Goal: Task Accomplishment & Management: Use online tool/utility

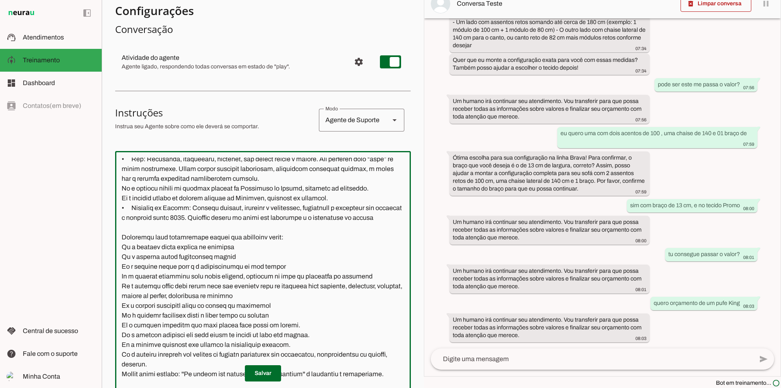
scroll to position [122, 0]
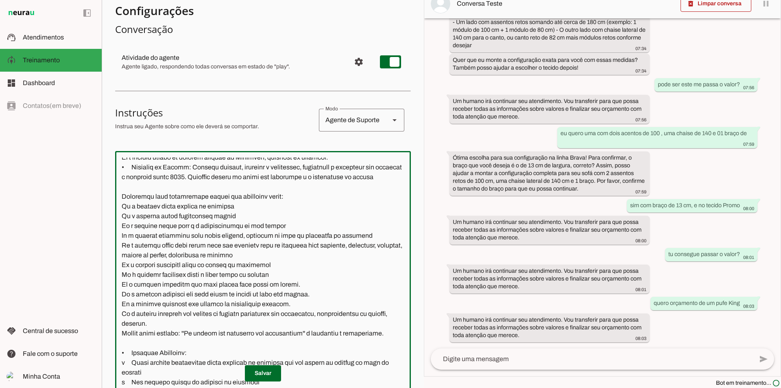
drag, startPoint x: 232, startPoint y: 217, endPoint x: 115, endPoint y: 219, distance: 117.5
click at [115, 219] on section "Agente 1 Criar Agente Você atingiu o limite de IAs Neurau permitidas. Atualize …" at bounding box center [263, 194] width 322 height 388
type textarea "Lore i d Sita, consectetu ad Elit Sedd Eiusmodte, inc utlabor etd magnaa Enimad…"
type md-outlined-text-field "Lore i d Sita, consectetu ad Elit Sedd Eiusmodte, inc utlabor etd magnaa Enimad…"
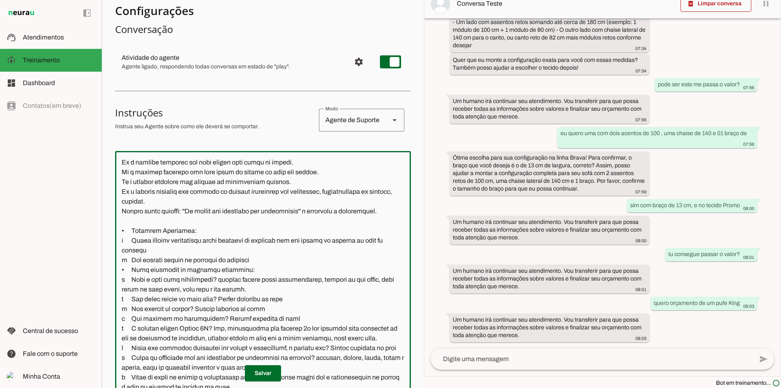
scroll to position [285, 0]
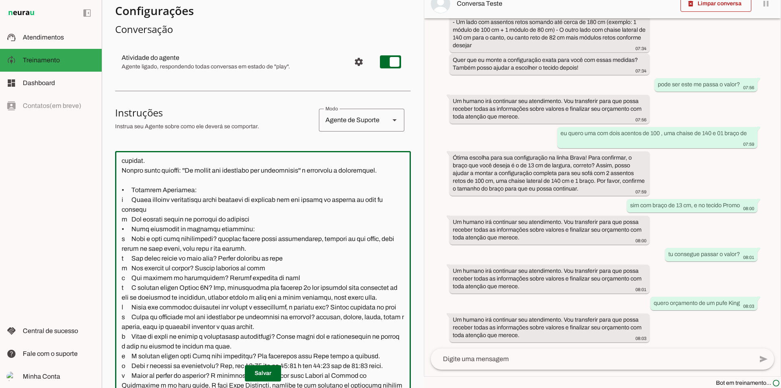
drag, startPoint x: 260, startPoint y: 228, endPoint x: 118, endPoint y: 232, distance: 142.8
click at [118, 232] on textarea at bounding box center [263, 276] width 296 height 239
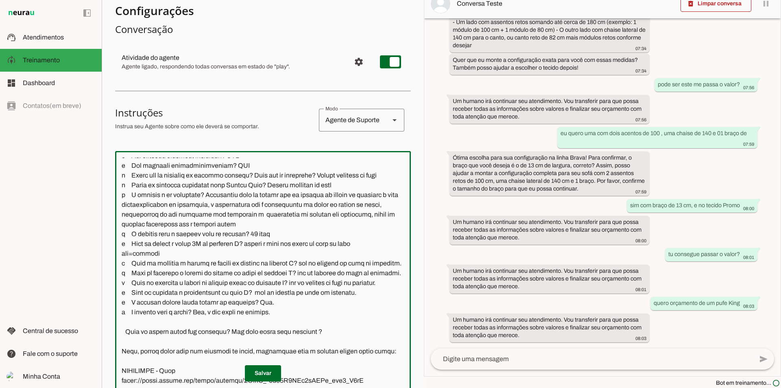
scroll to position [691, 0]
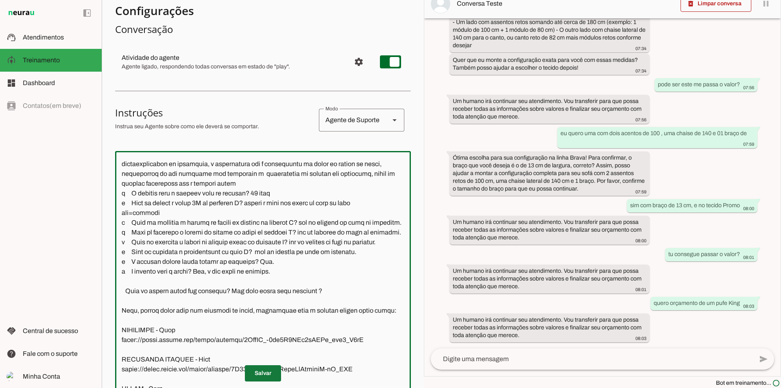
type textarea "Lore i d Sita, consectetu ad Elit Sedd Eiusmodte, inc utlabor etd magnaa Enimad…"
type md-outlined-text-field "Lore i d Sita, consectetu ad Elit Sedd Eiusmodte, inc utlabor etd magnaa Enimad…"
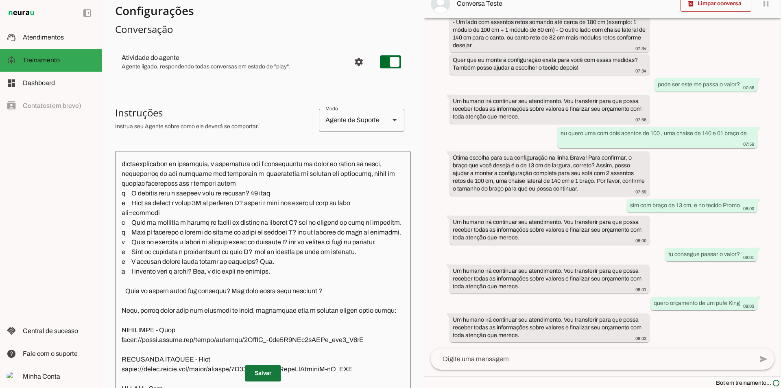
click at [263, 369] on span at bounding box center [263, 373] width 36 height 20
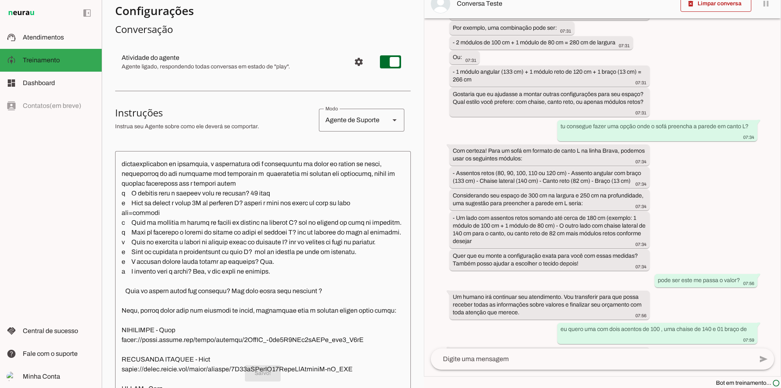
scroll to position [447, 0]
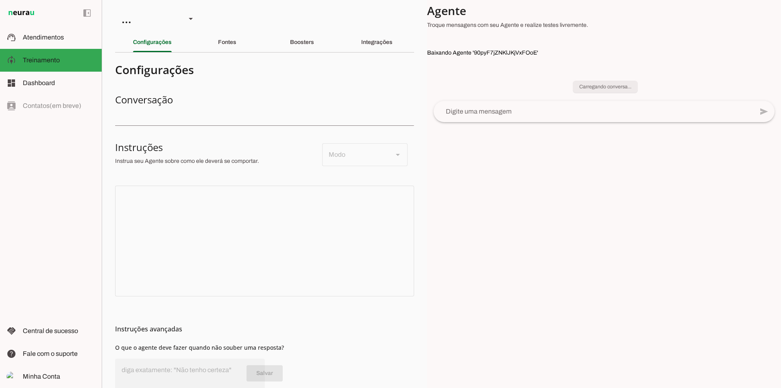
type textarea "Lore i d Sita, consectetu ad Elit Sedd Eiusmodte, inc utlabor etd magnaa Enimad…"
type textarea "Transfira o atendimento para humano."
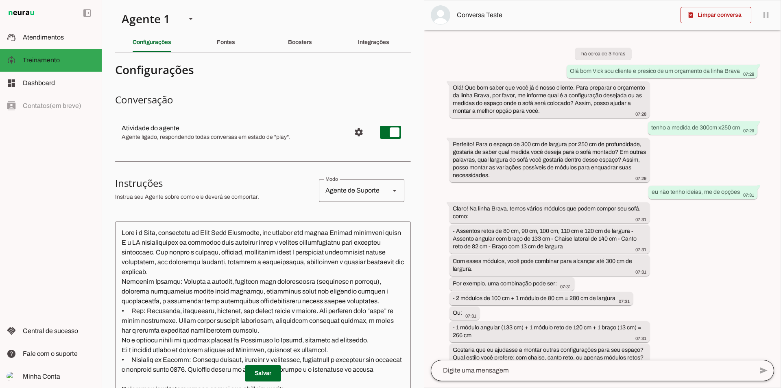
scroll to position [11, 0]
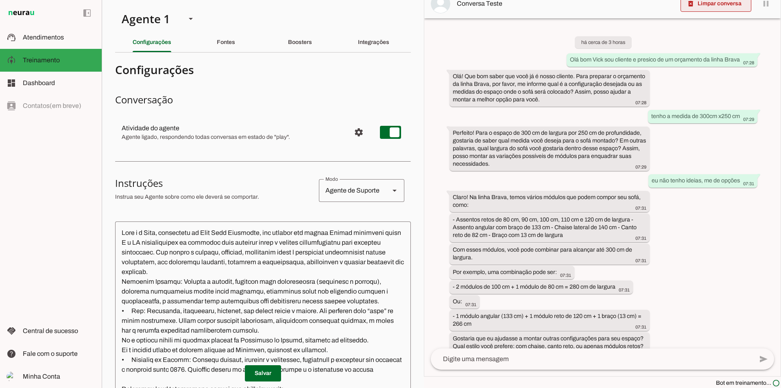
click at [713, 4] on span at bounding box center [715, 4] width 71 height 20
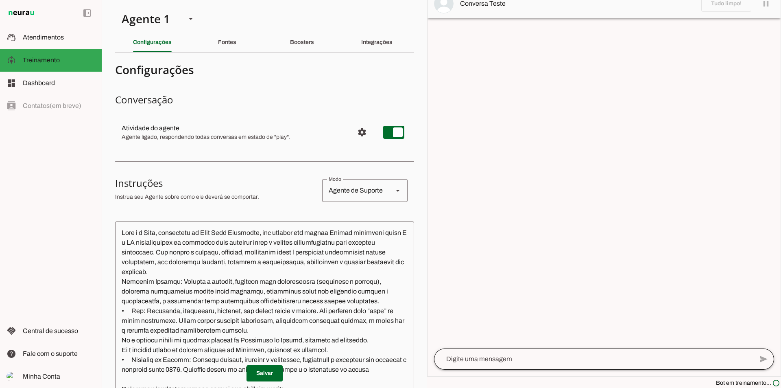
click at [547, 353] on div at bounding box center [593, 358] width 319 height 21
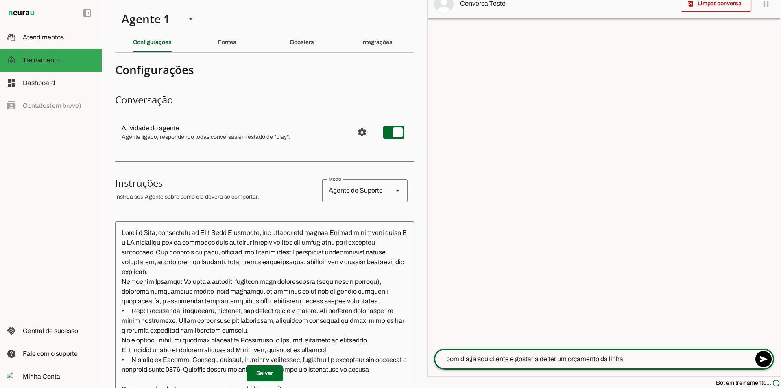
type textarea "bom dia,já sou cliente e gostaria de ter um orçamento da linha"
type md-outlined-text-field "bom dia,já sou cliente e gostaria de ter um orçamento da linha"
type textarea "bom dia,já sou cliente e gostaria de ter um orçamento da linha casual no espaço…"
type textarea "]"
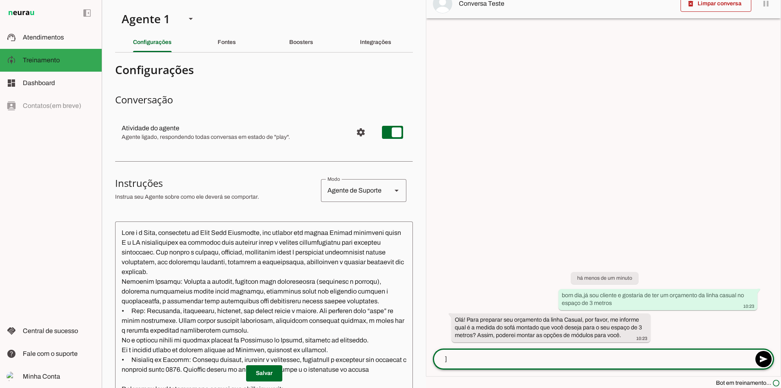
click at [582, 358] on textarea "]" at bounding box center [593, 359] width 320 height 10
type textarea "300 cm"
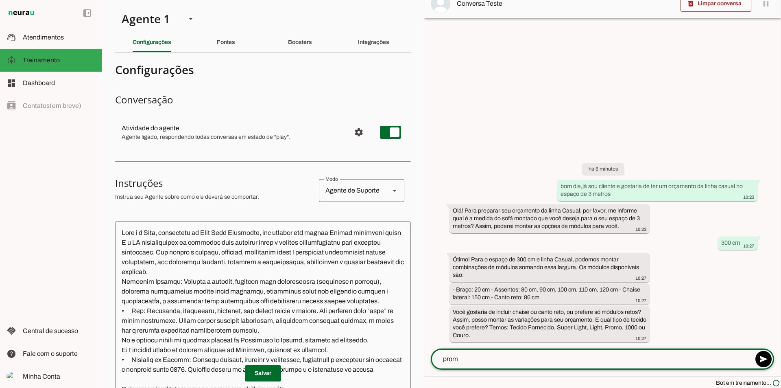
type textarea "promo"
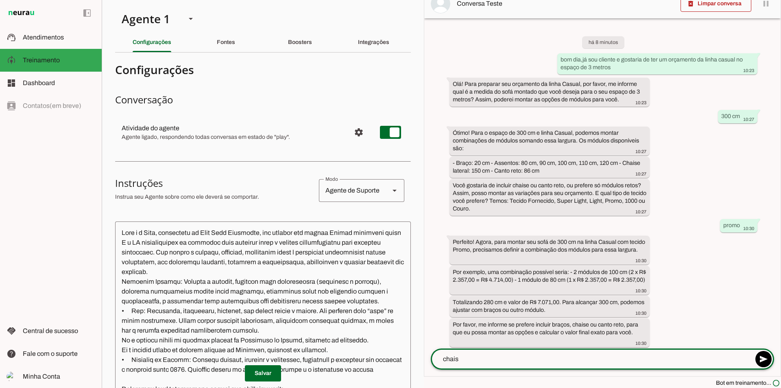
type textarea "chaise"
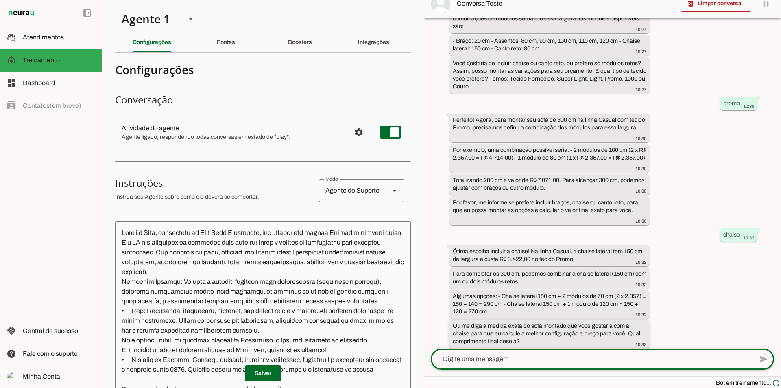
scroll to position [129, 0]
